Goal: Information Seeking & Learning: Find specific fact

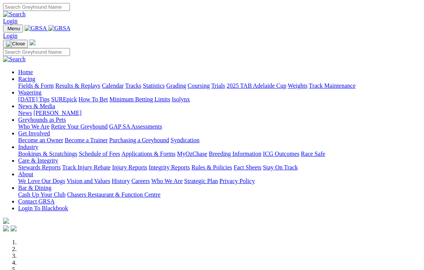
scroll to position [227, 0]
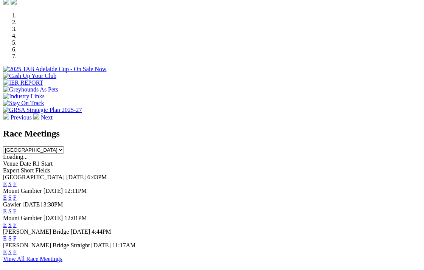
click at [17, 249] on link "F" at bounding box center [14, 252] width 3 height 6
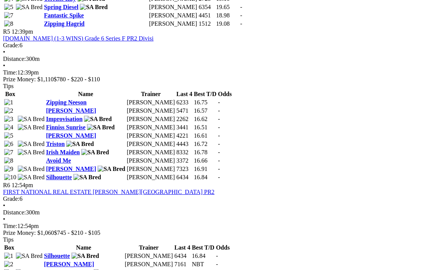
scroll to position [870, 0]
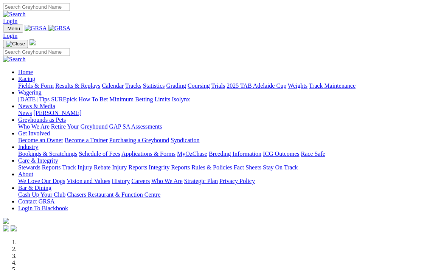
scroll to position [227, 0]
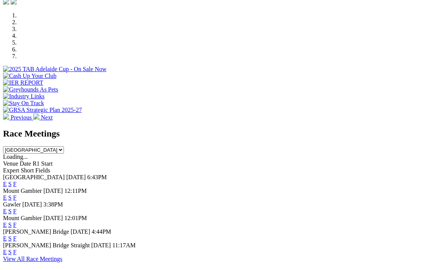
drag, startPoint x: 0, startPoint y: 0, endPoint x: 291, endPoint y: 178, distance: 340.9
click at [17, 235] on link "F" at bounding box center [14, 238] width 3 height 6
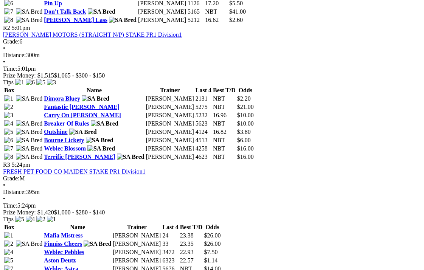
scroll to position [530, 0]
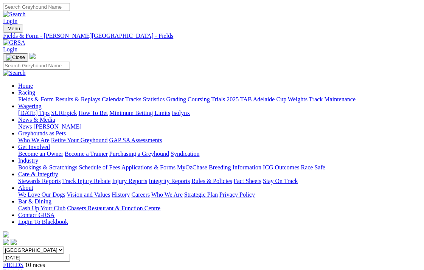
click at [190, 178] on link "Integrity Reports" at bounding box center [169, 181] width 41 height 6
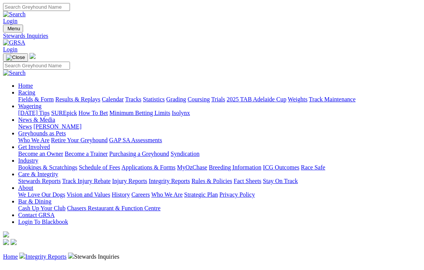
click at [43, 253] on link "Integrity Reports" at bounding box center [45, 256] width 41 height 6
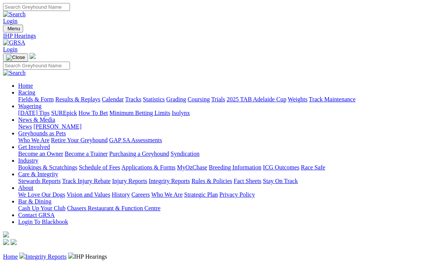
click at [40, 178] on link "Stewards Reports" at bounding box center [39, 181] width 42 height 6
